Goal: Check status

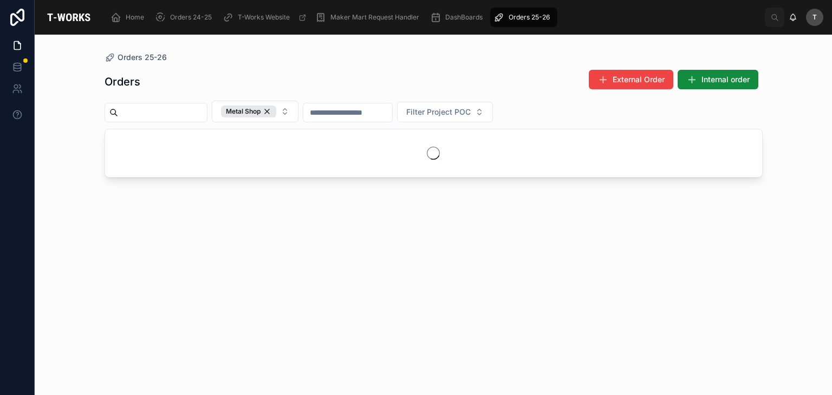
click at [219, 85] on div "Orders External Order Internal order" at bounding box center [433, 81] width 658 height 25
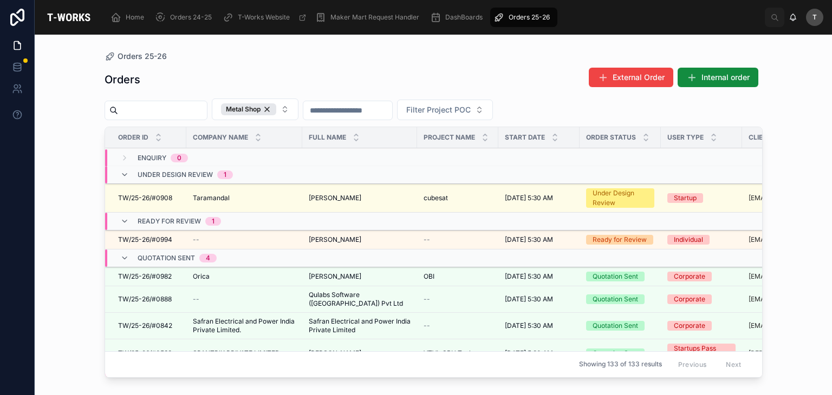
click at [198, 60] on div "Orders 25-26" at bounding box center [433, 56] width 658 height 9
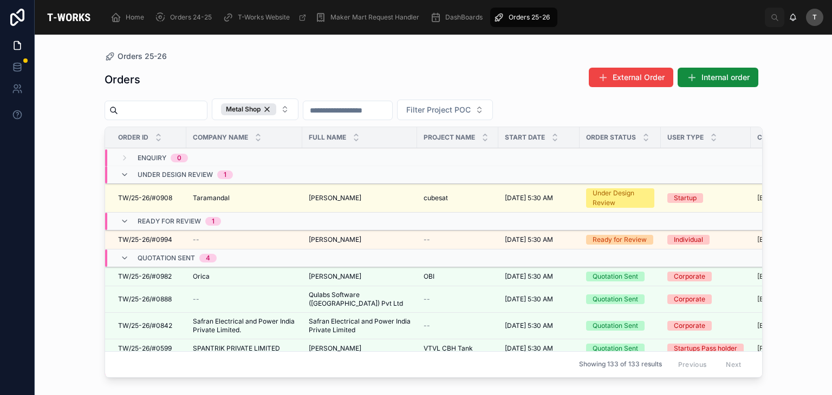
scroll to position [162, 0]
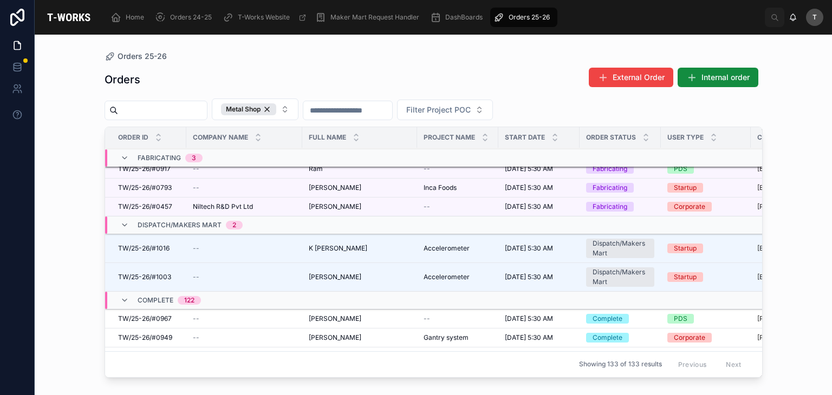
click at [152, 294] on div "Complete 122" at bounding box center [169, 300] width 63 height 17
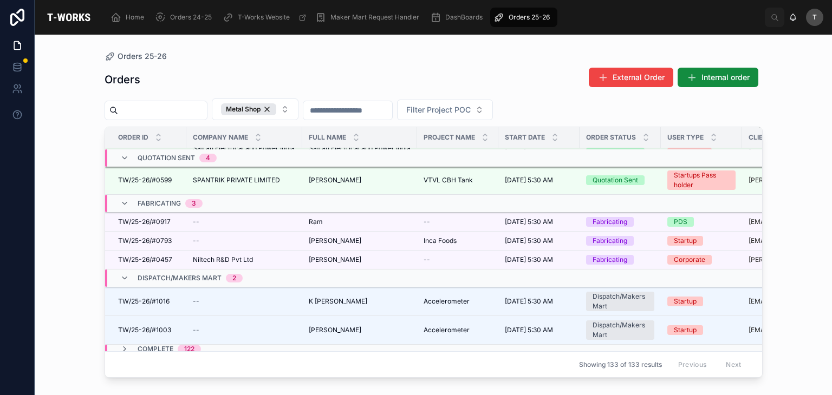
scroll to position [11, 0]
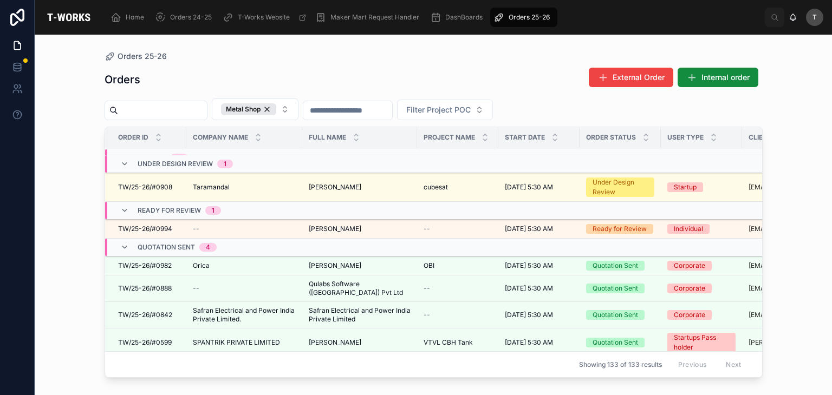
click at [217, 183] on span "Taramandal" at bounding box center [211, 187] width 37 height 9
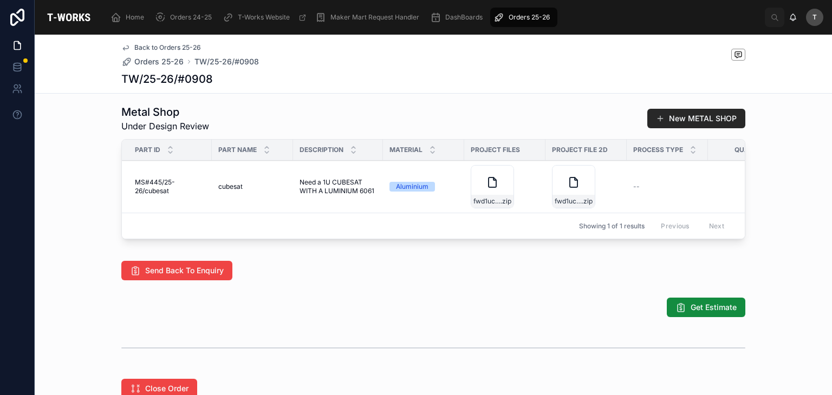
scroll to position [541, 0]
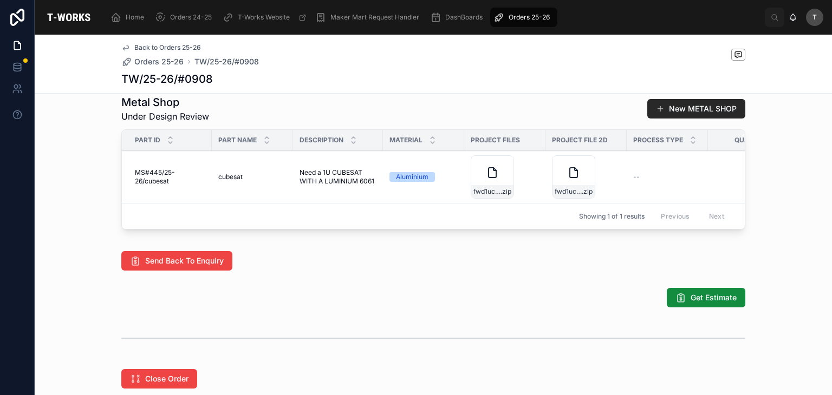
click at [0, 0] on icon at bounding box center [0, 0] width 0 height 0
click at [411, 307] on div "Get Estimate" at bounding box center [433, 297] width 624 height 19
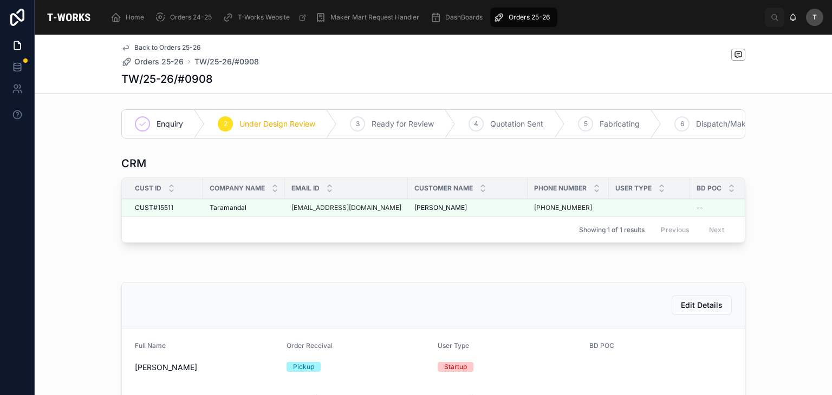
scroll to position [0, 0]
drag, startPoint x: 319, startPoint y: 83, endPoint x: 312, endPoint y: 81, distance: 7.2
click at [319, 83] on div "TW/25-26/#0908" at bounding box center [433, 78] width 624 height 15
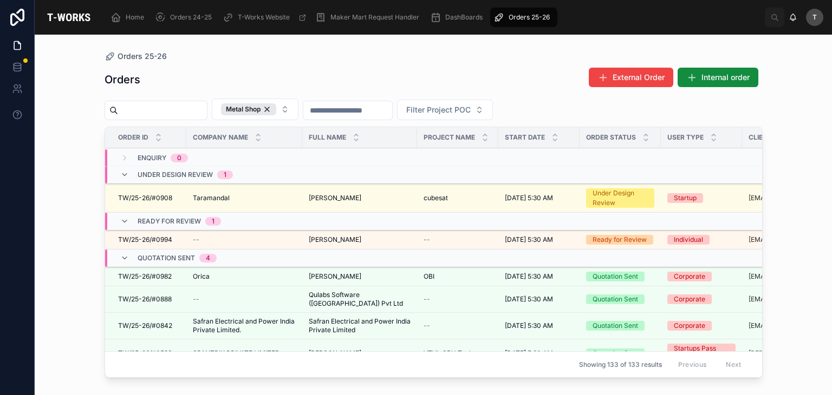
click at [237, 71] on div "Orders External Order Internal order" at bounding box center [433, 79] width 658 height 25
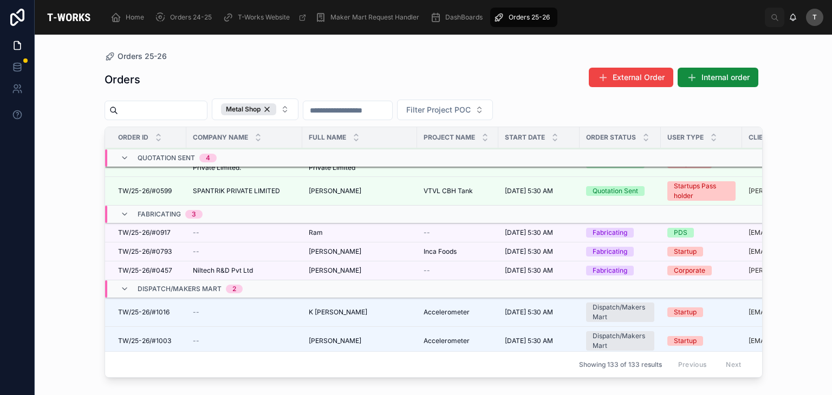
click at [193, 285] on span "Dispatch/Makers Mart" at bounding box center [180, 289] width 84 height 9
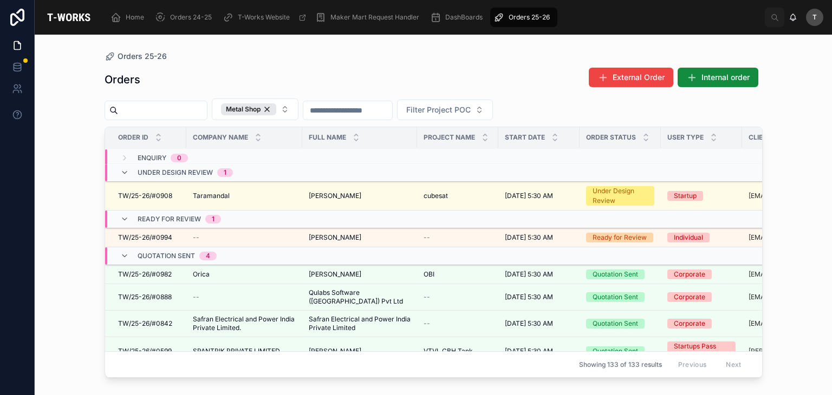
scroll to position [0, 0]
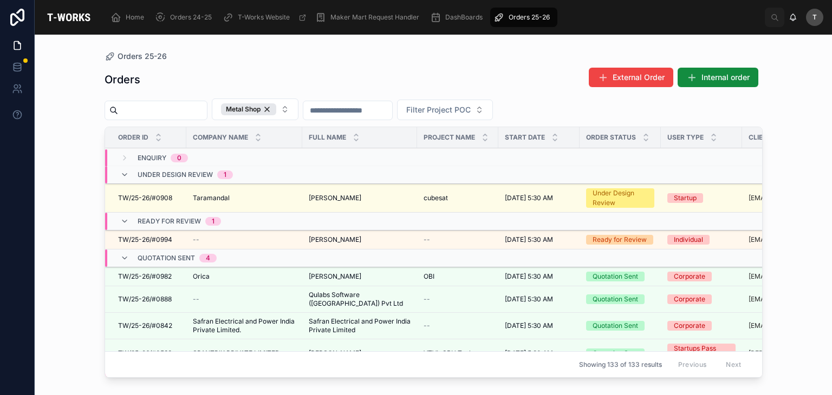
click at [238, 41] on div "Orders 25-26 Orders External Order Internal order Metal Shop Filter Project POC…" at bounding box center [433, 209] width 692 height 348
click at [243, 60] on div "Orders 25-26" at bounding box center [433, 56] width 658 height 9
click at [178, 73] on div "Orders External Order Internal order" at bounding box center [433, 79] width 658 height 25
drag, startPoint x: 294, startPoint y: 112, endPoint x: 307, endPoint y: 121, distance: 15.2
click at [276, 112] on div "Metal Shop" at bounding box center [248, 109] width 55 height 12
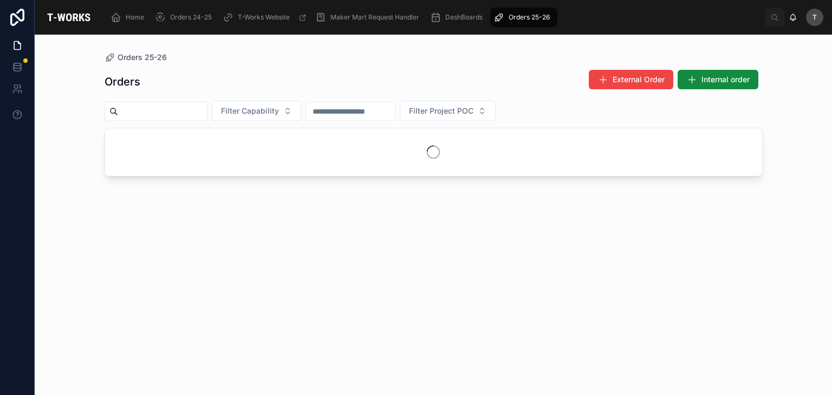
click at [285, 83] on div "Orders External Order Internal order" at bounding box center [433, 81] width 658 height 25
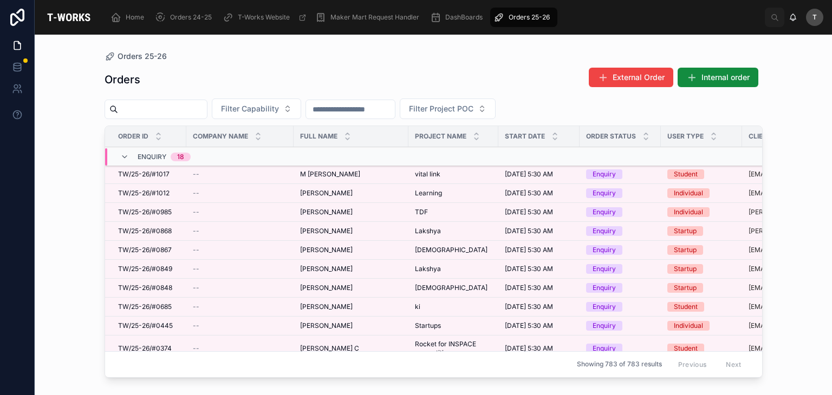
click at [169, 109] on input "text" at bounding box center [162, 109] width 89 height 15
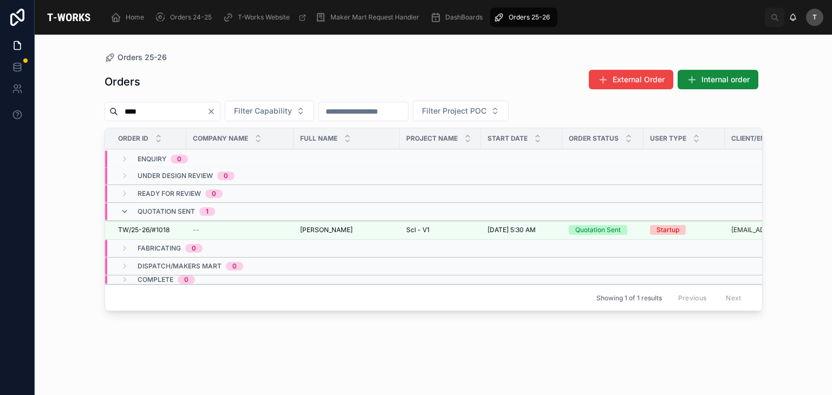
type input "****"
click at [213, 112] on icon "Clear" at bounding box center [211, 111] width 4 height 4
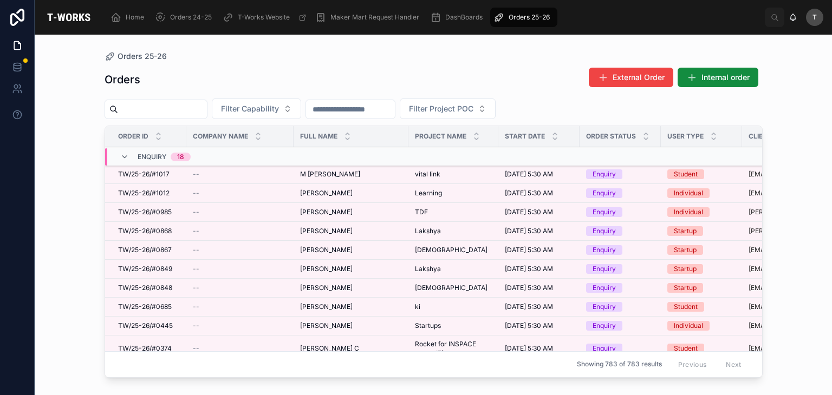
click at [175, 107] on input "text" at bounding box center [162, 109] width 89 height 15
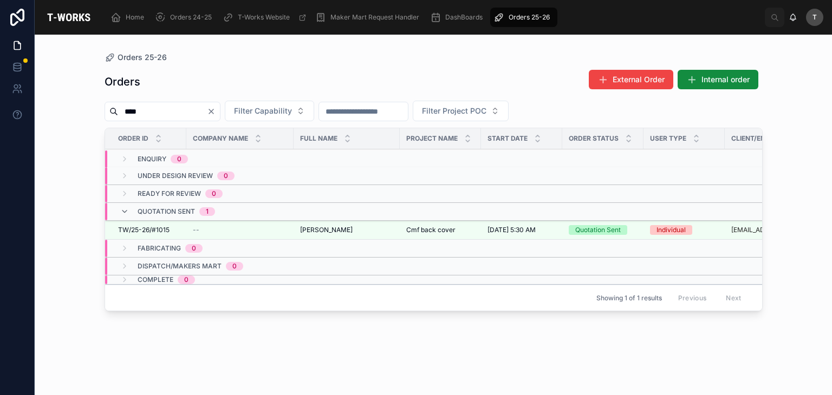
type input "****"
click at [215, 110] on icon "Clear" at bounding box center [211, 111] width 9 height 9
click at [247, 76] on div "Orders External Order Internal order" at bounding box center [433, 81] width 658 height 25
